Goal: Check status: Verify the current state of an ongoing process or item

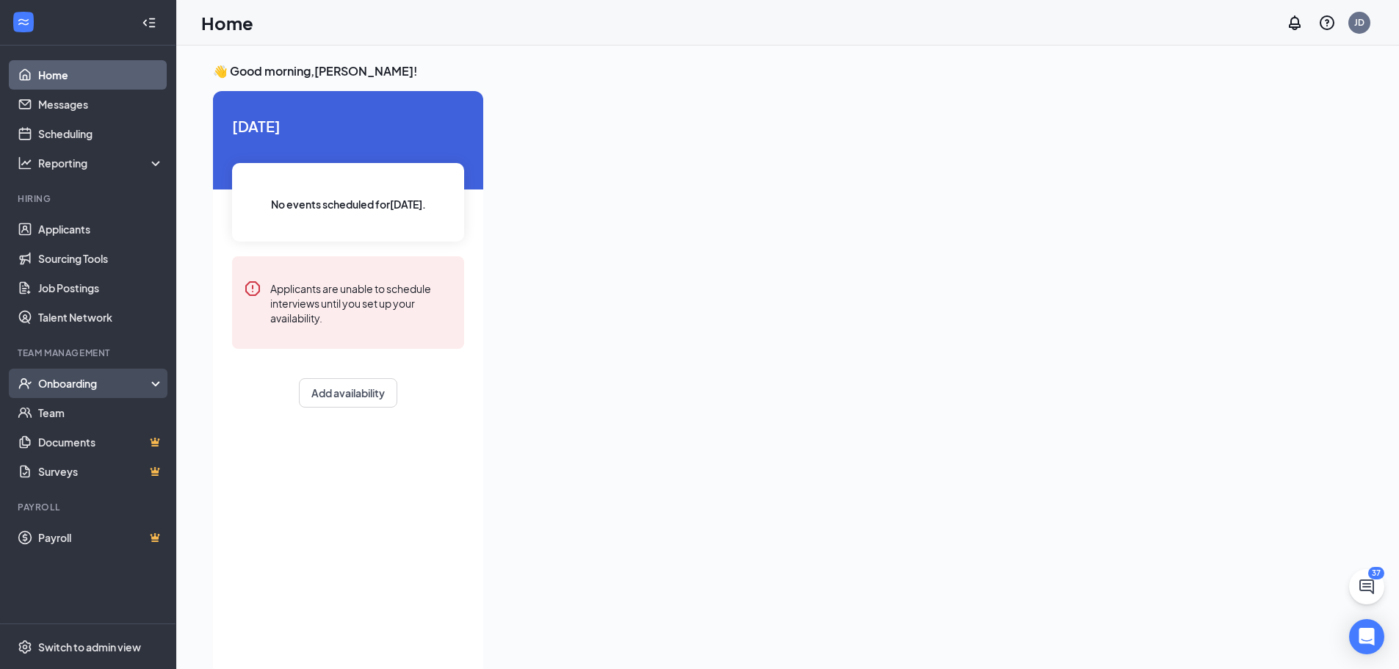
click at [92, 377] on div "Onboarding" at bounding box center [94, 383] width 113 height 15
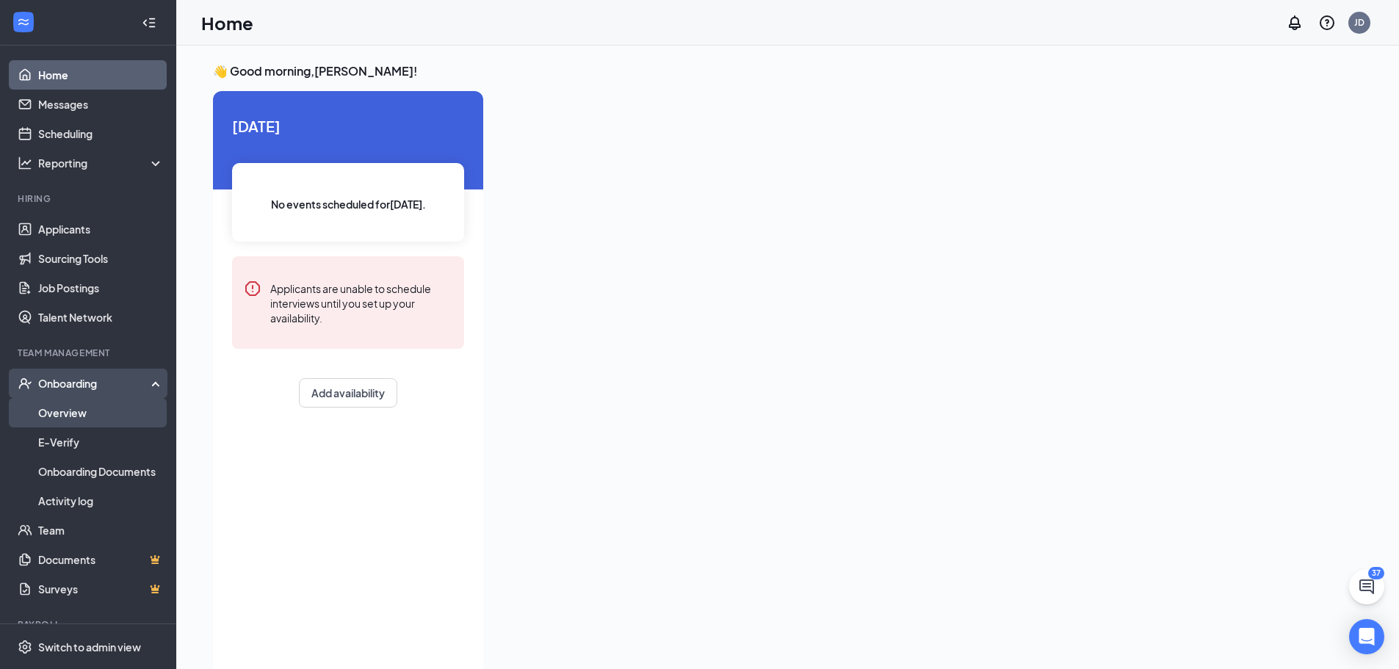
click at [79, 413] on link "Overview" at bounding box center [101, 412] width 126 height 29
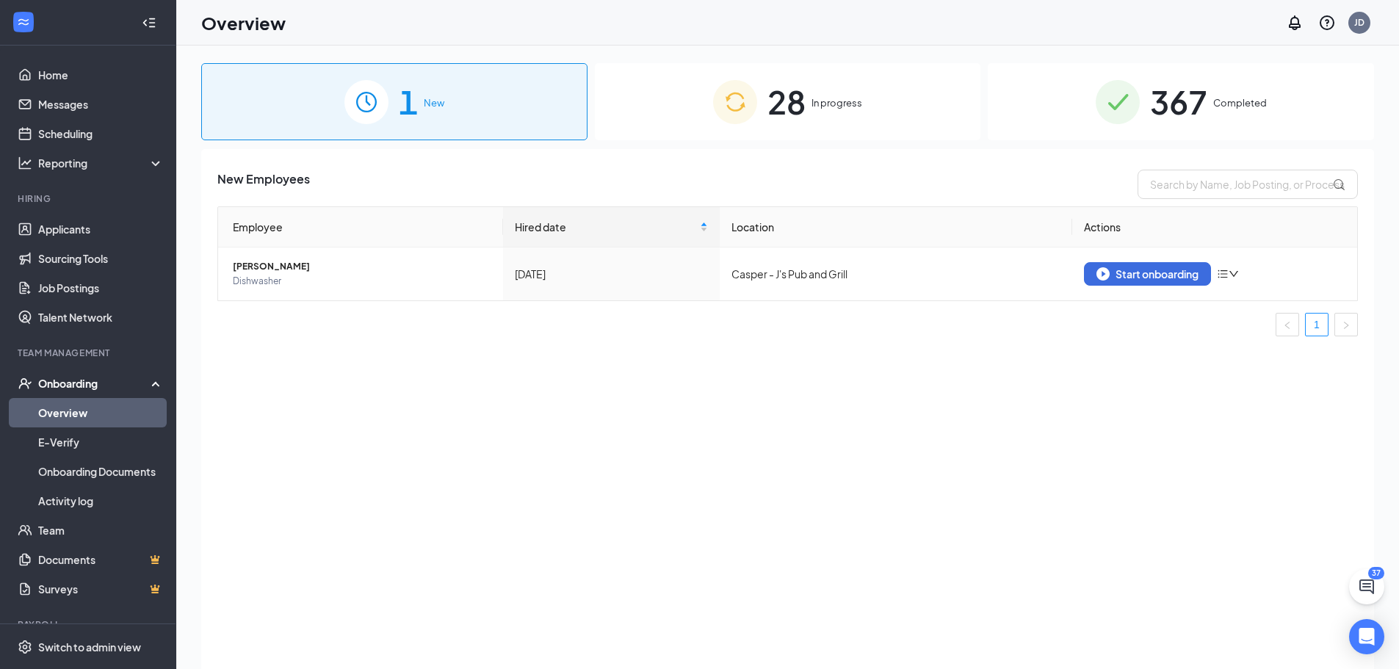
click at [845, 101] on span "In progress" at bounding box center [836, 102] width 51 height 15
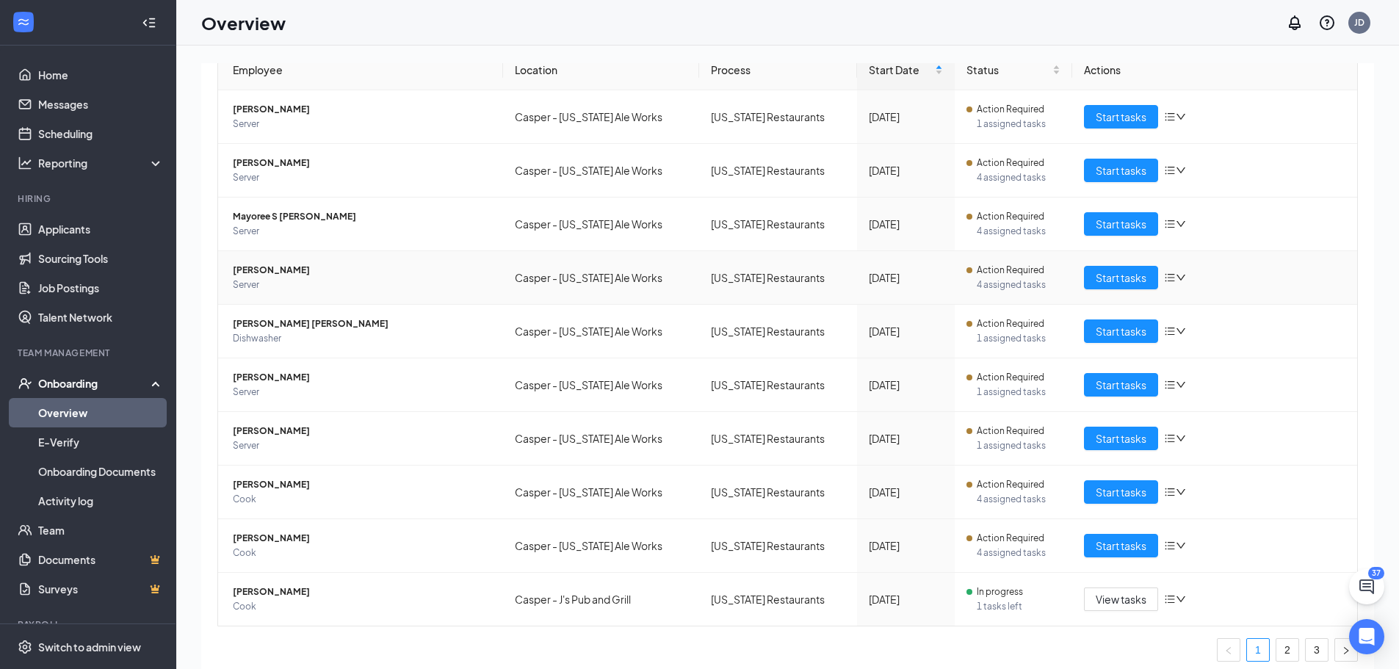
scroll to position [165, 0]
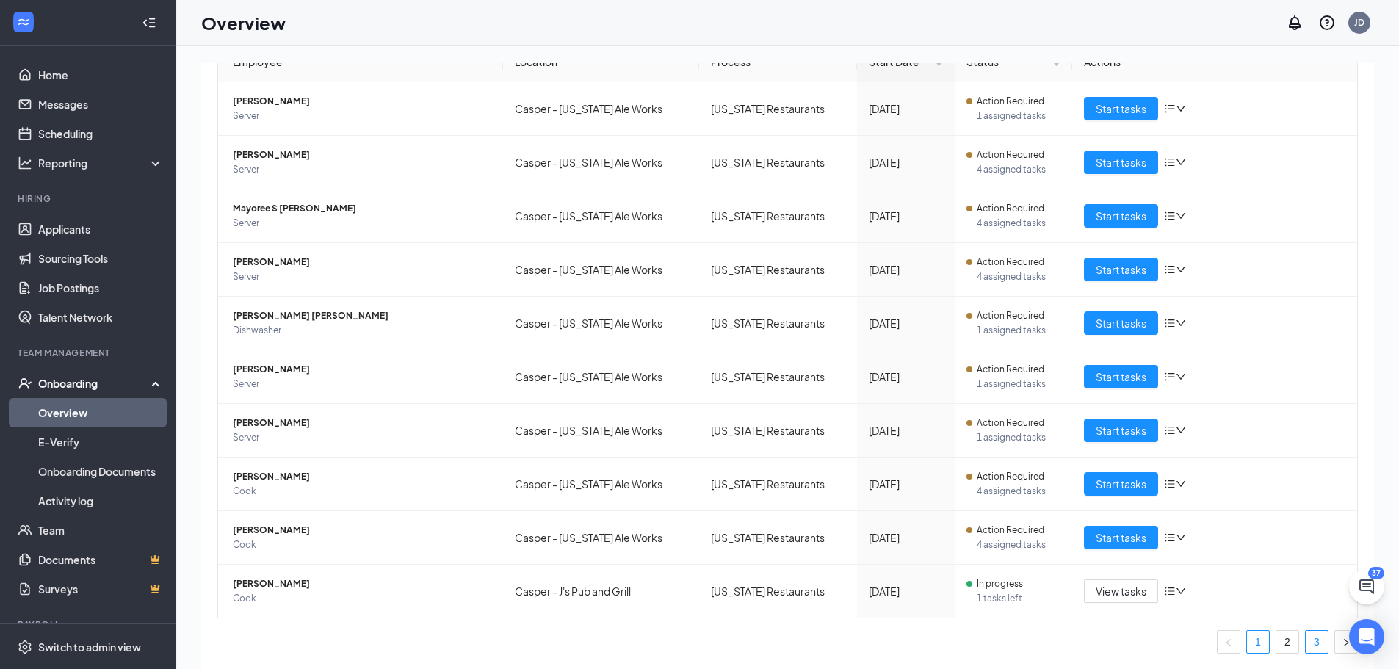
click at [1305, 653] on li "3" at bounding box center [1316, 641] width 23 height 23
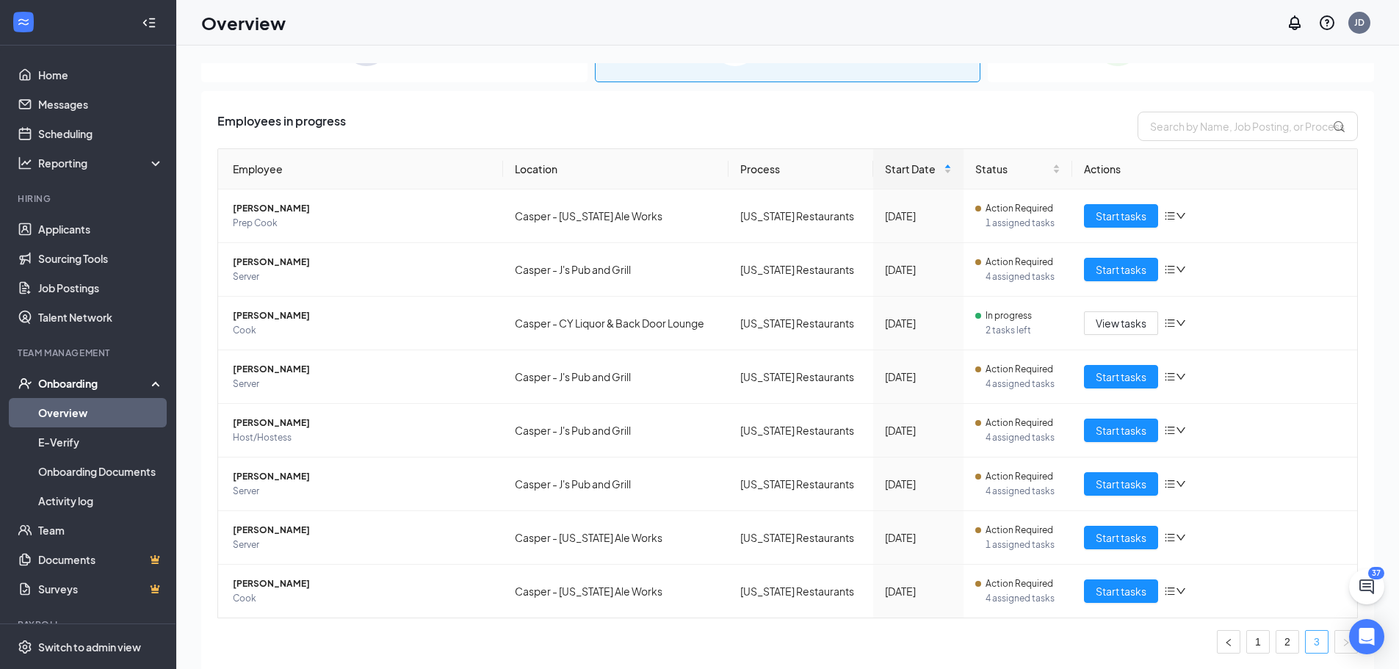
scroll to position [58, 0]
click at [1276, 645] on link "2" at bounding box center [1287, 642] width 22 height 22
